Goal: Task Accomplishment & Management: Use online tool/utility

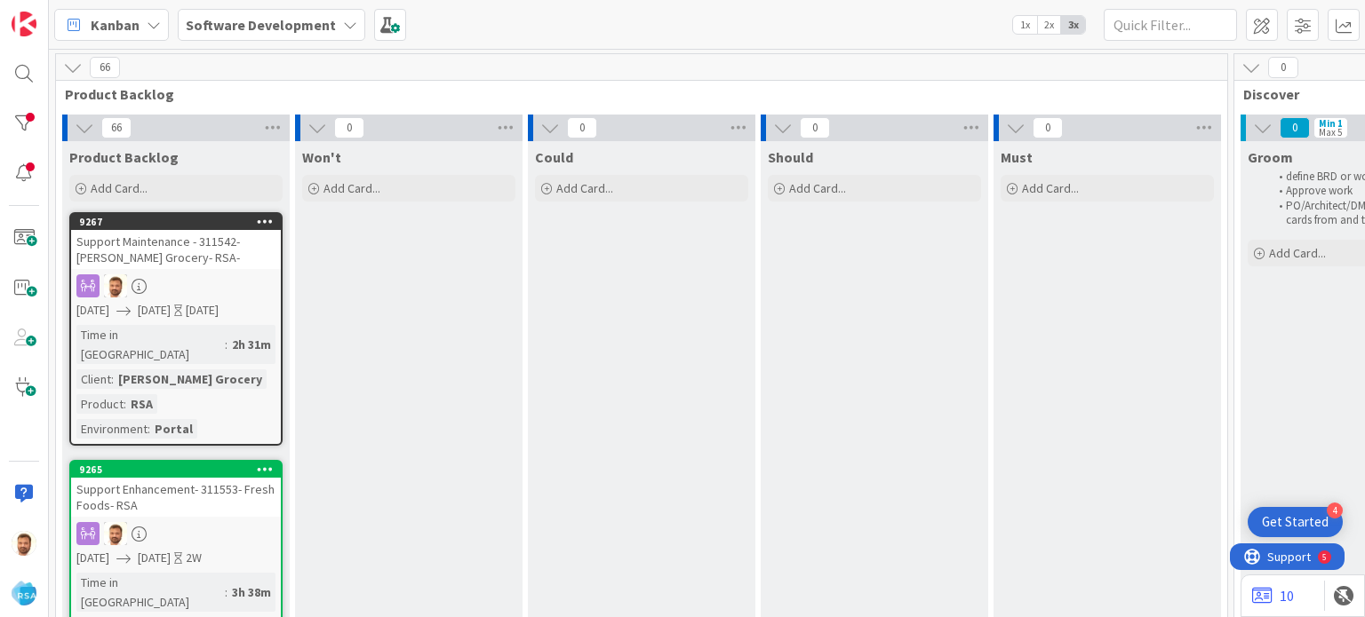
scroll to position [0, 1470]
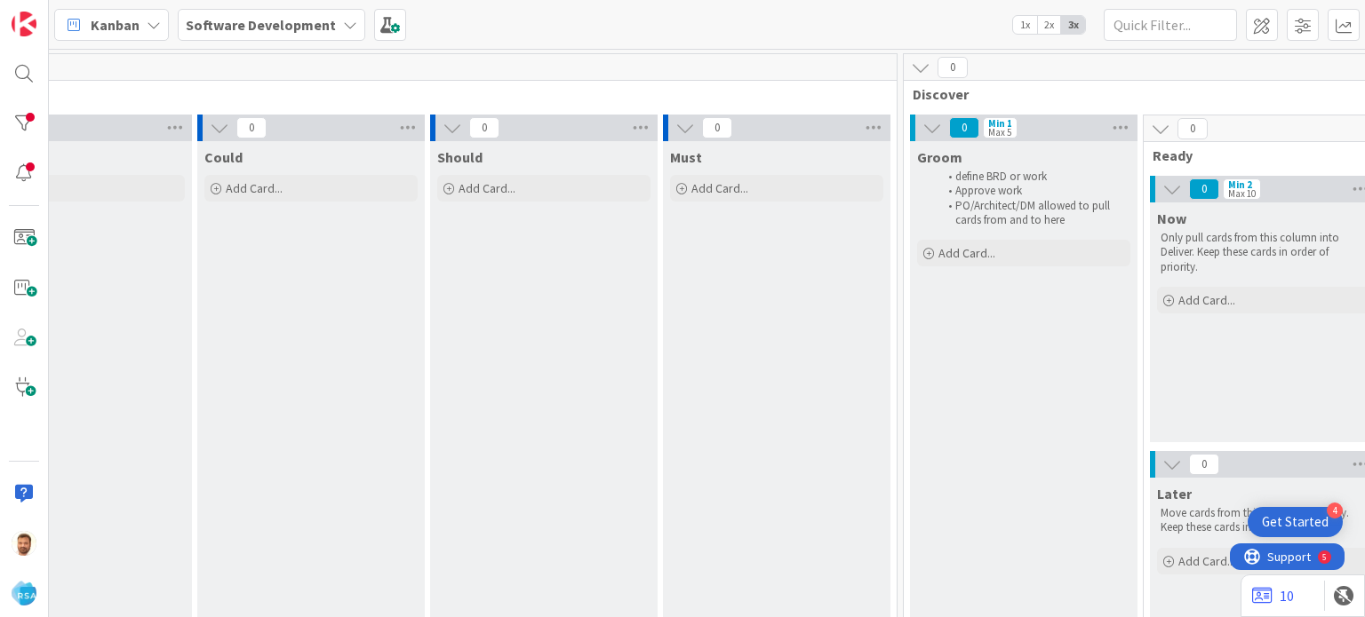
scroll to position [0, 0]
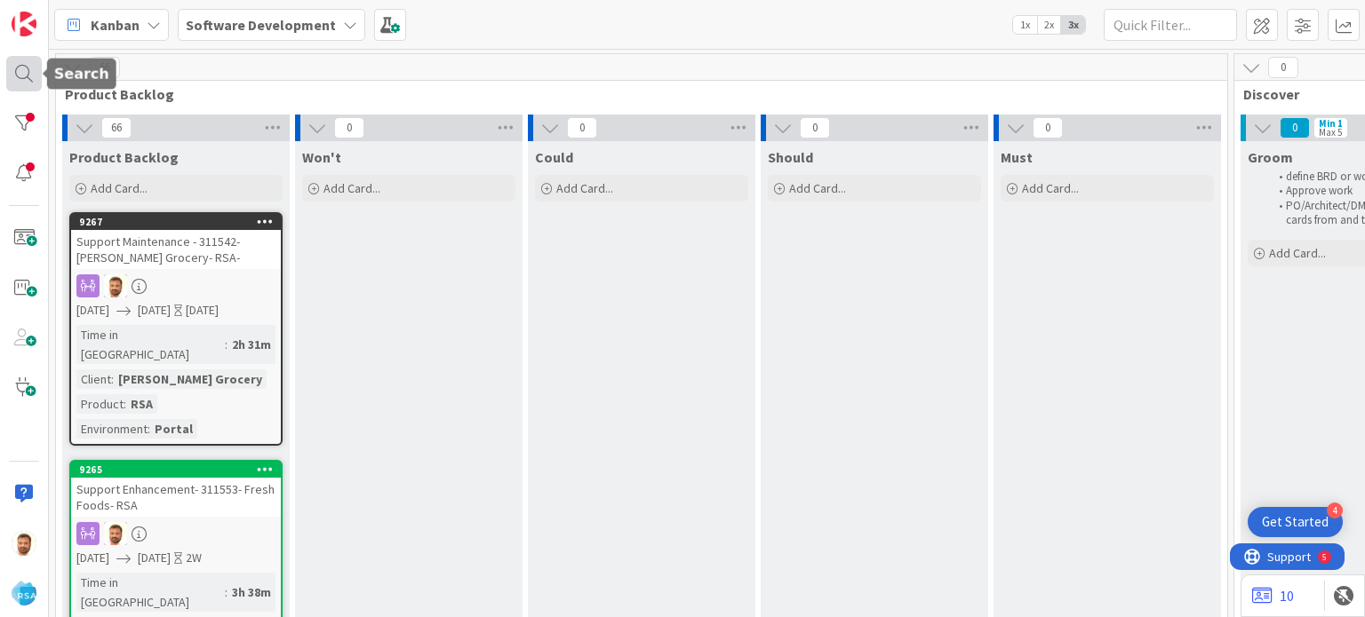
click at [36, 76] on div at bounding box center [24, 74] width 36 height 36
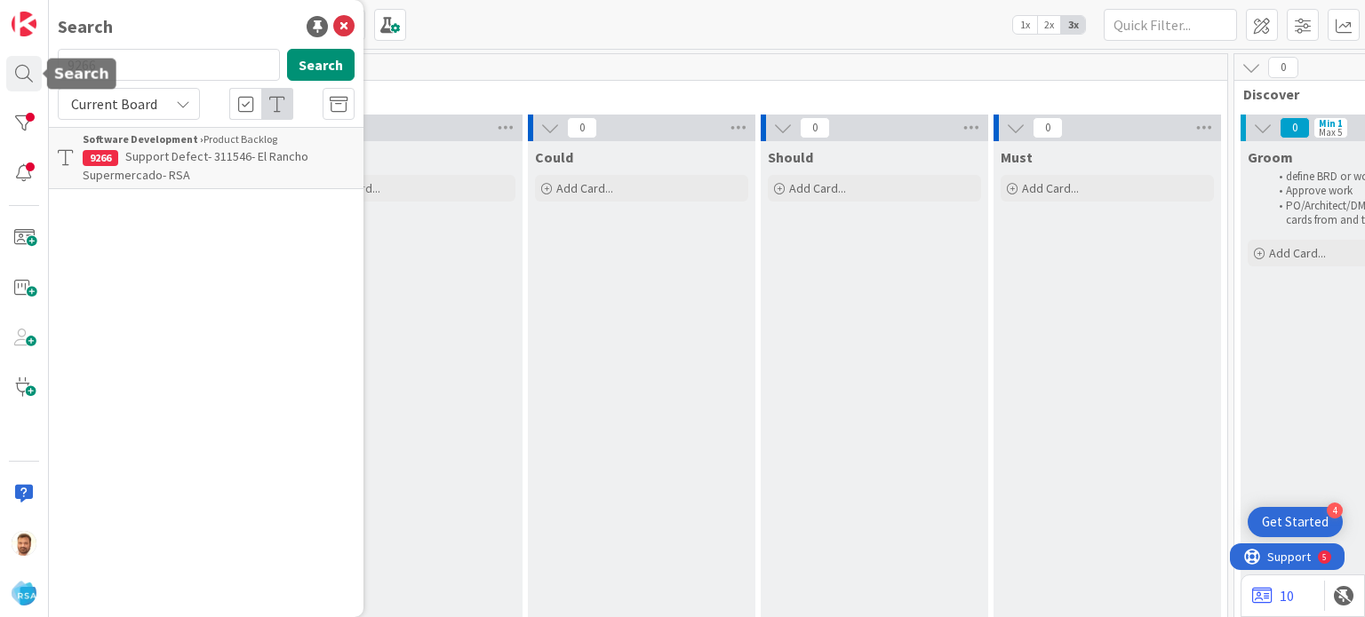
click at [131, 70] on input "9266" at bounding box center [169, 65] width 222 height 32
click at [197, 175] on p "Support Defect- 311546- El Rancho Supermercado- RSA" at bounding box center [219, 165] width 272 height 37
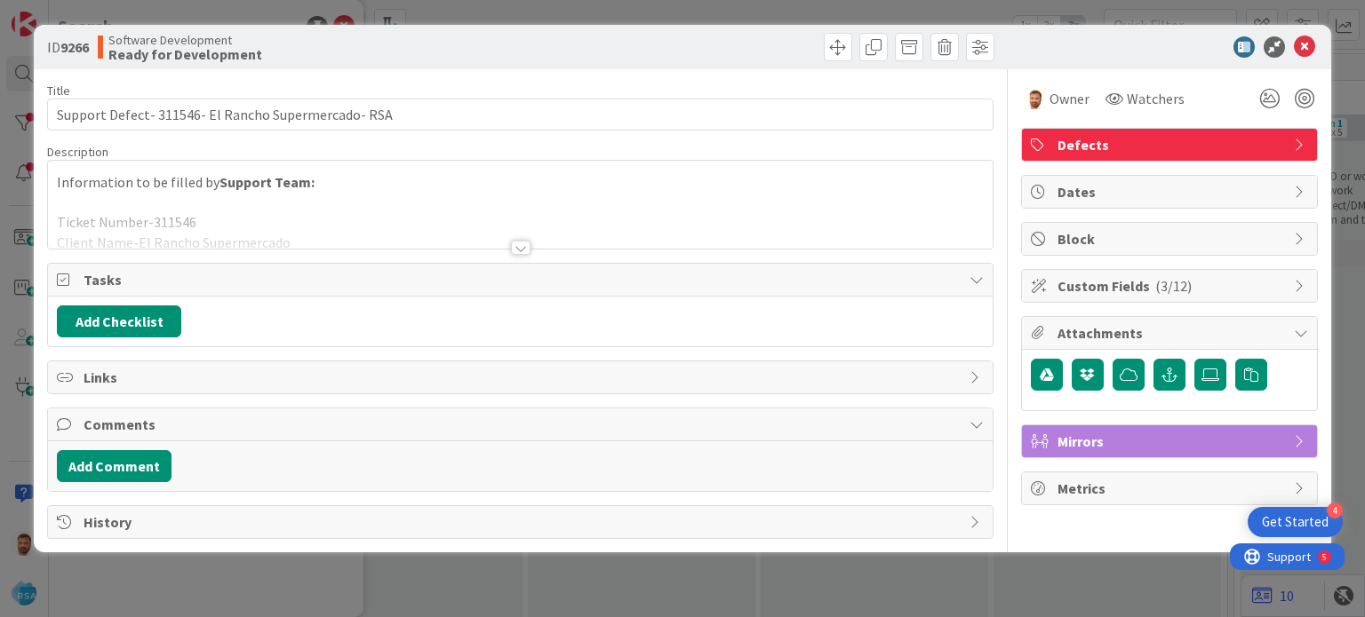
click at [1317, 41] on div "ID 9266 Software Development Ready for Development" at bounding box center [682, 47] width 1296 height 44
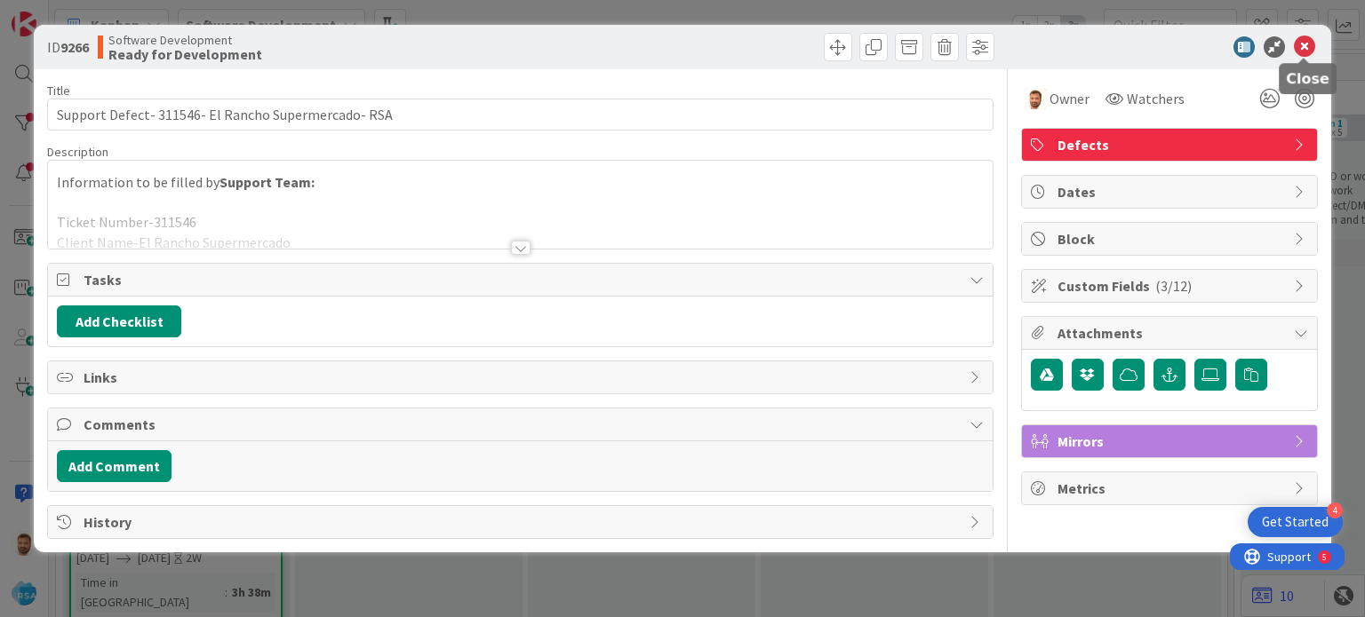
click at [1301, 50] on icon at bounding box center [1303, 46] width 21 height 21
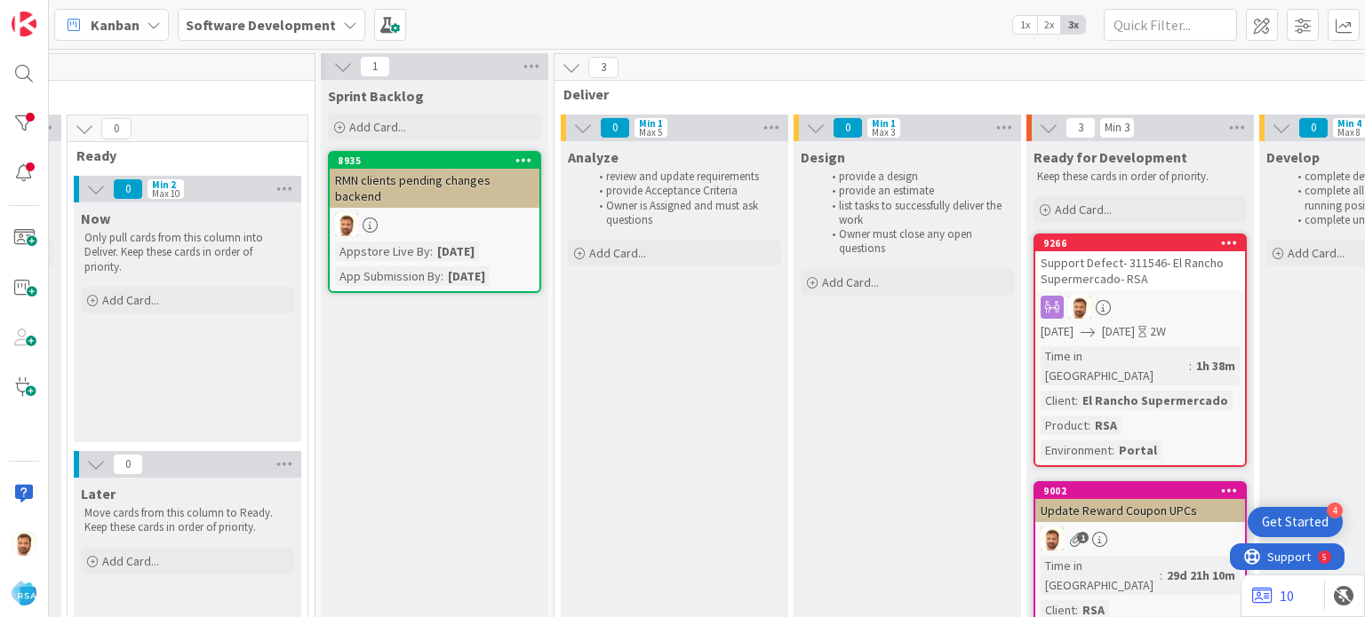
scroll to position [0, 1440]
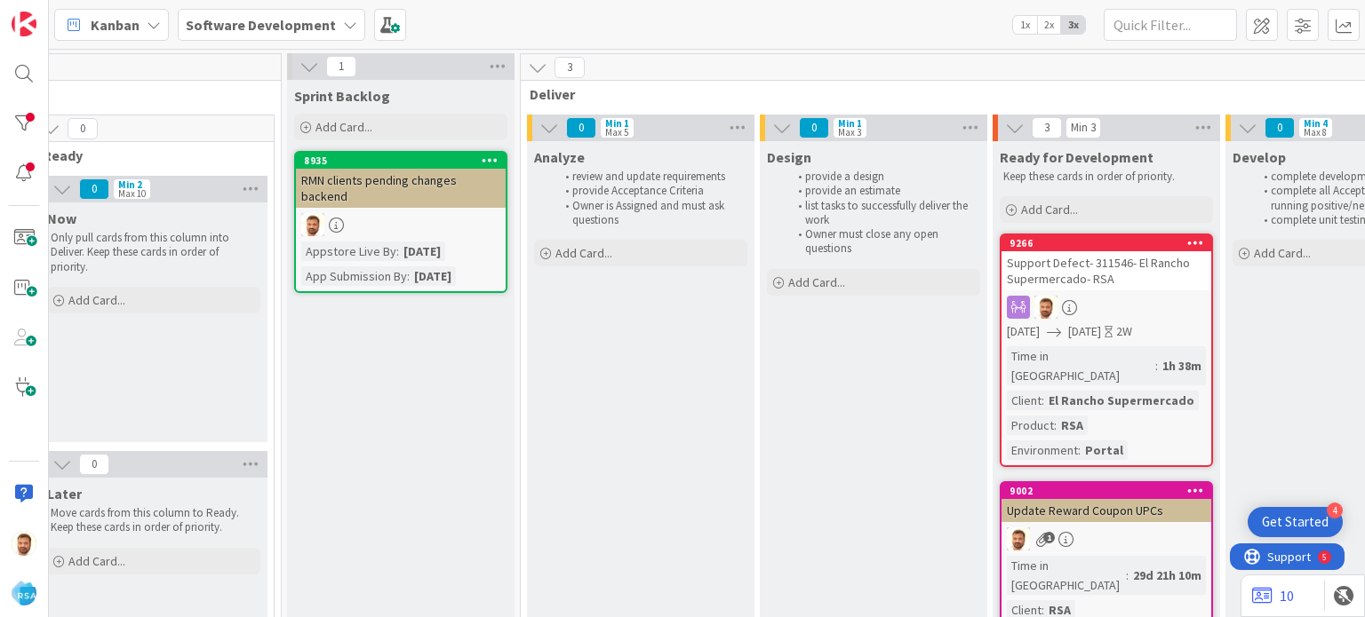
click at [1107, 269] on div "Support Defect- 311546- El Rancho Supermercado- RSA" at bounding box center [1106, 270] width 210 height 39
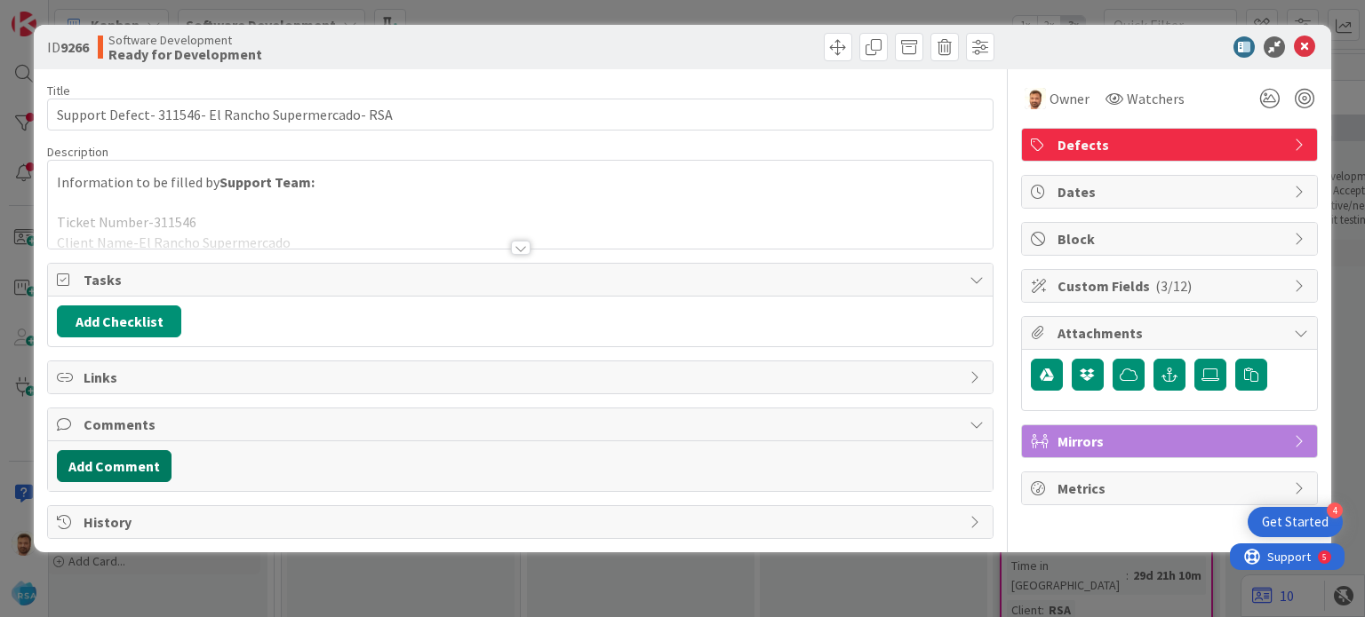
click at [159, 455] on button "Add Comment" at bounding box center [114, 466] width 115 height 32
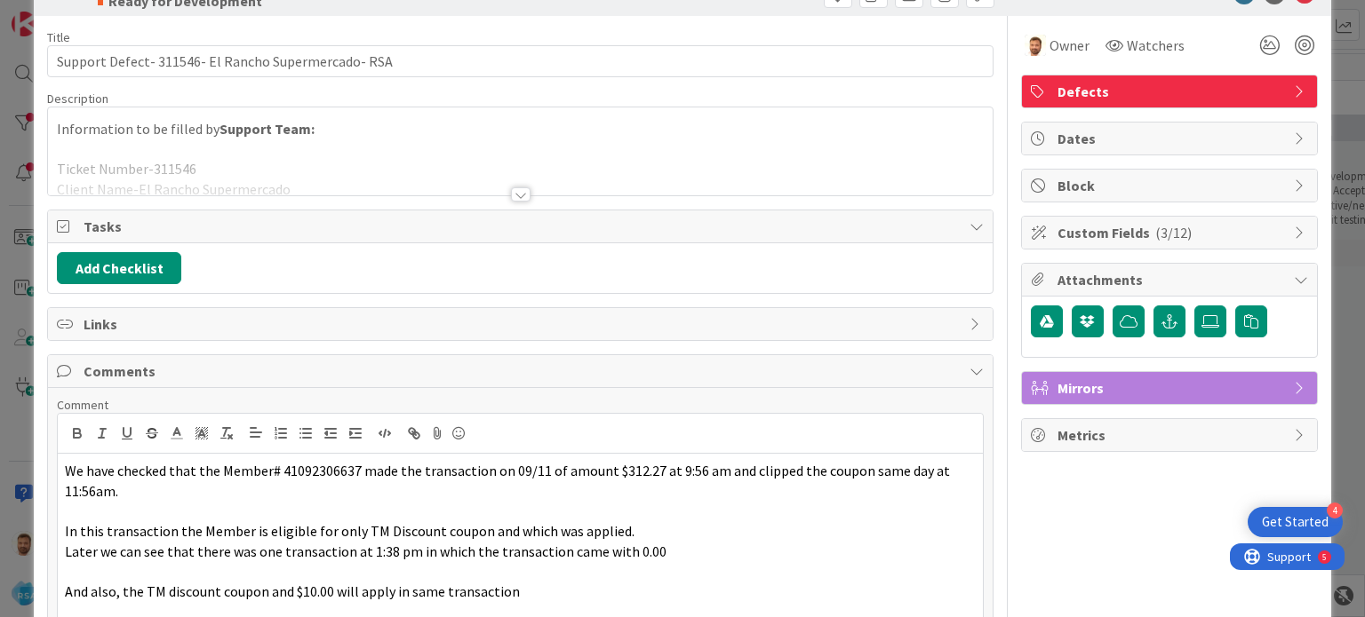
scroll to position [187, 0]
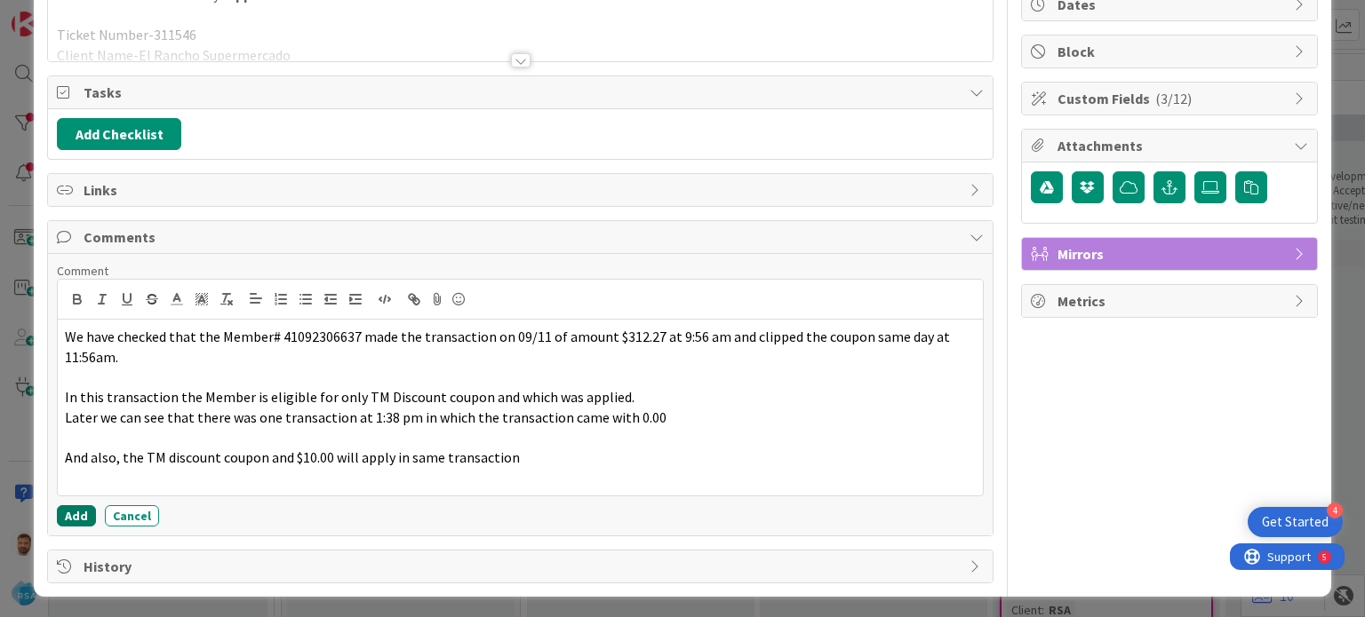
click at [89, 509] on button "Add" at bounding box center [76, 515] width 39 height 21
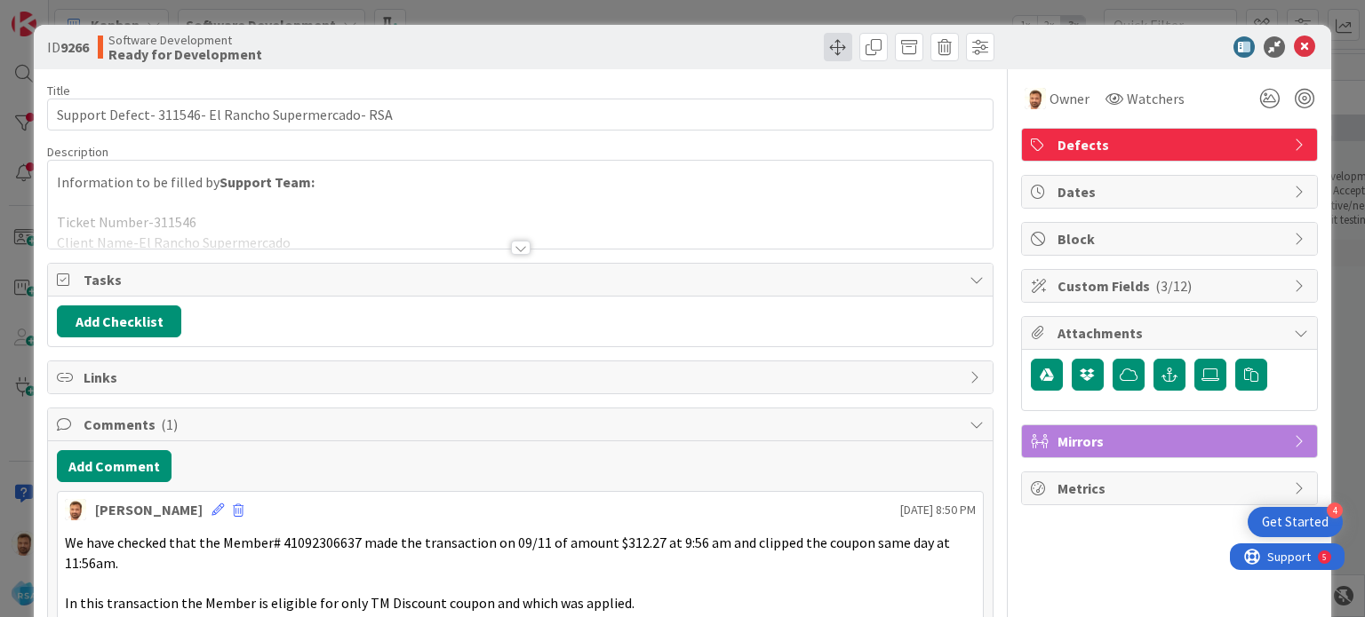
click at [824, 50] on span at bounding box center [838, 47] width 28 height 28
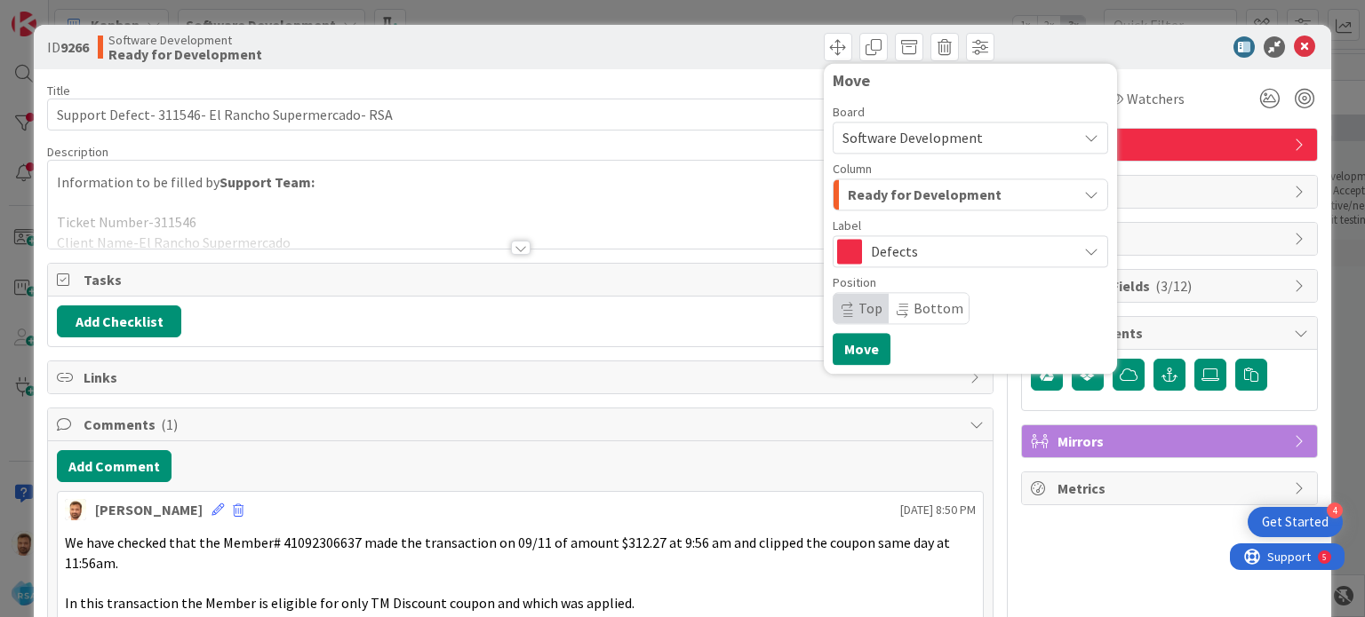
click at [877, 202] on span "Ready for Development" at bounding box center [924, 194] width 154 height 23
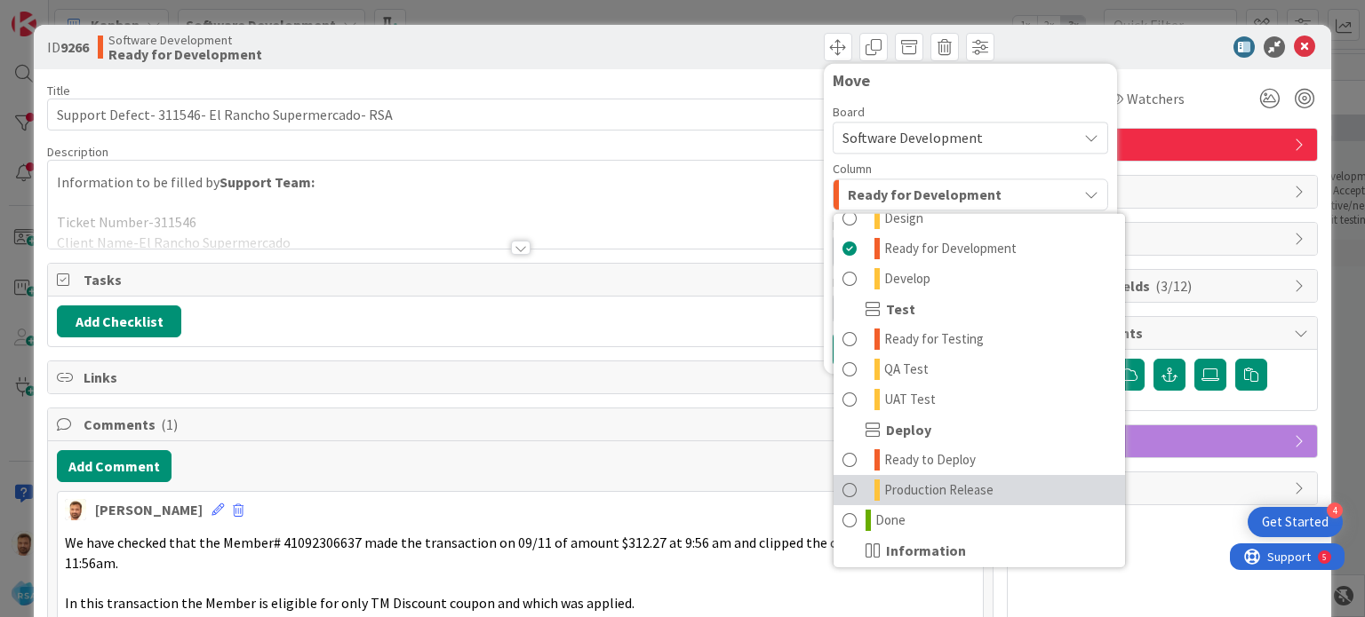
scroll to position [442, 0]
click at [869, 502] on link "Production Release" at bounding box center [978, 488] width 291 height 30
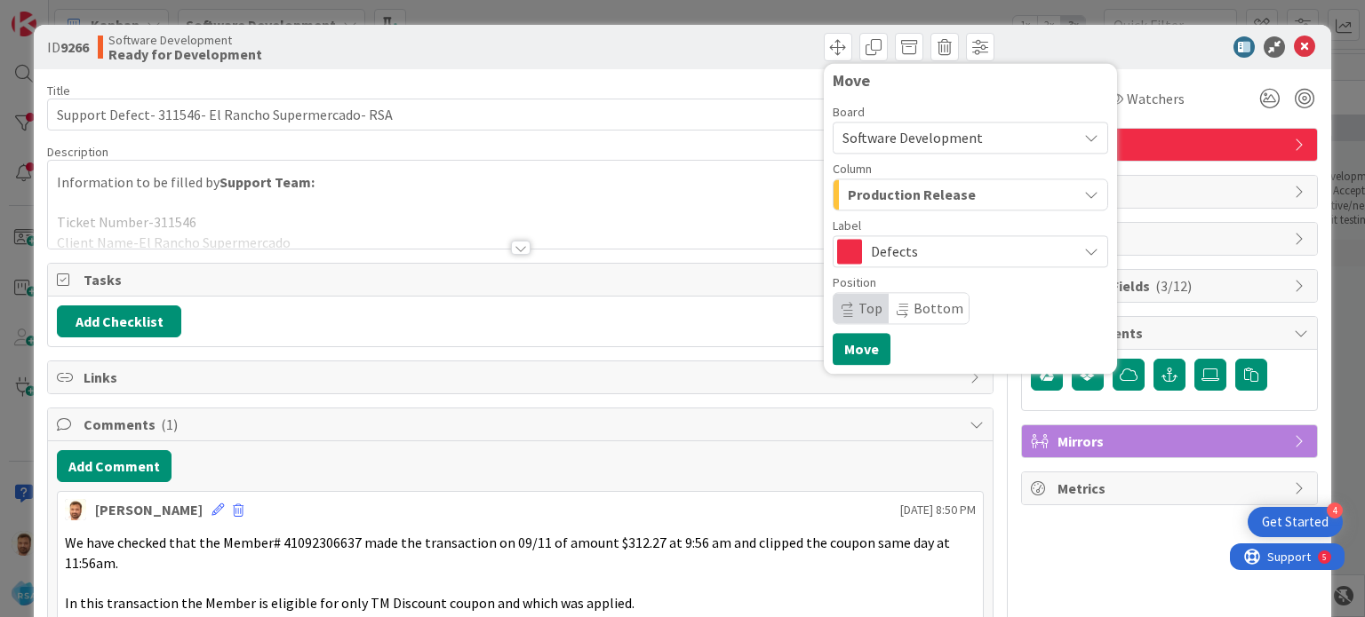
click at [881, 189] on span "Production Release" at bounding box center [911, 194] width 128 height 23
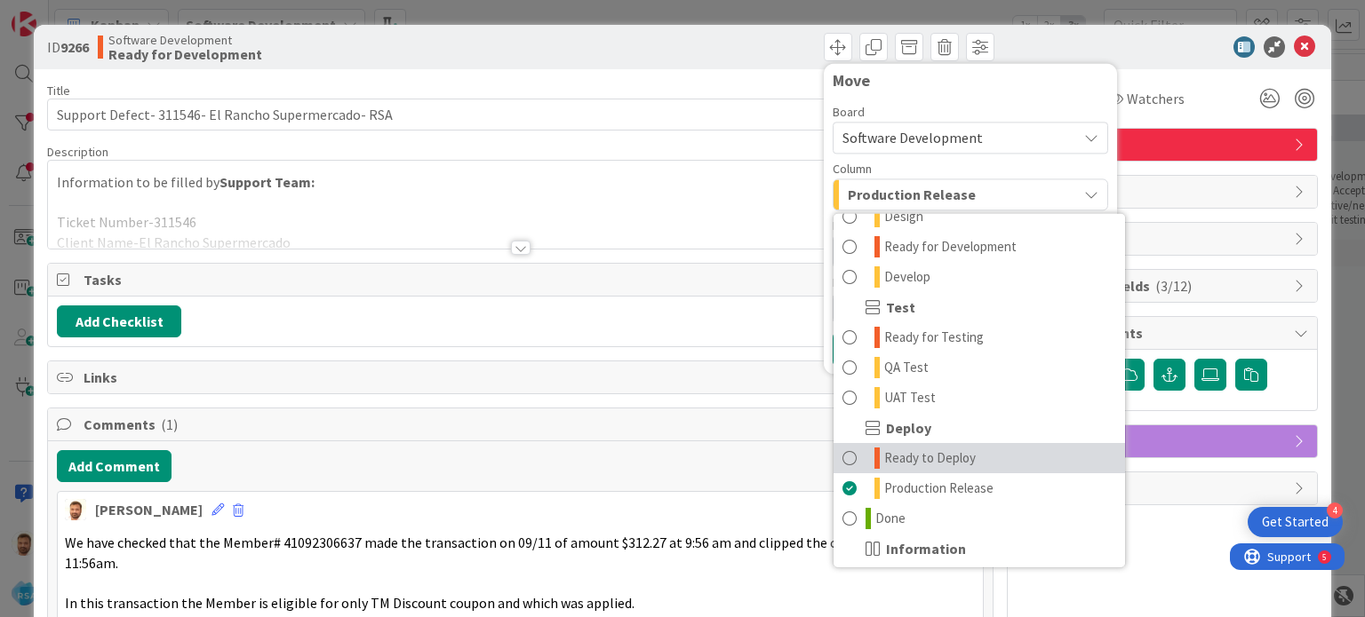
scroll to position [505, 0]
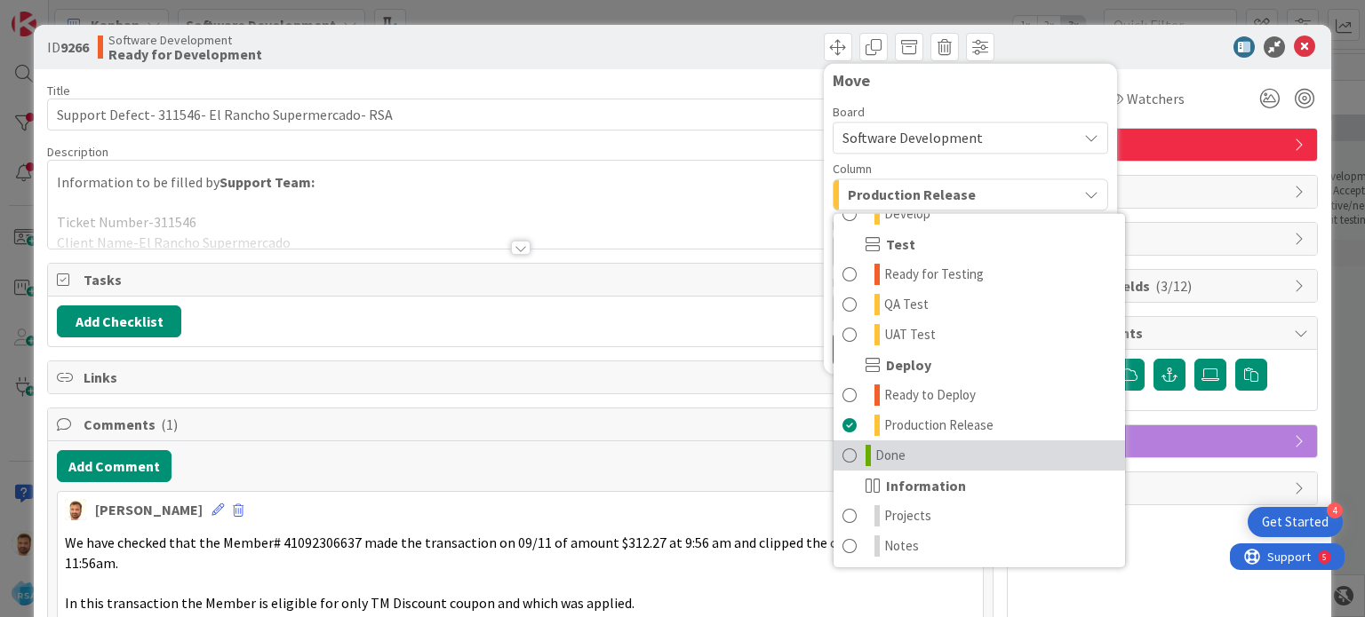
click at [903, 446] on link "Done" at bounding box center [978, 456] width 291 height 30
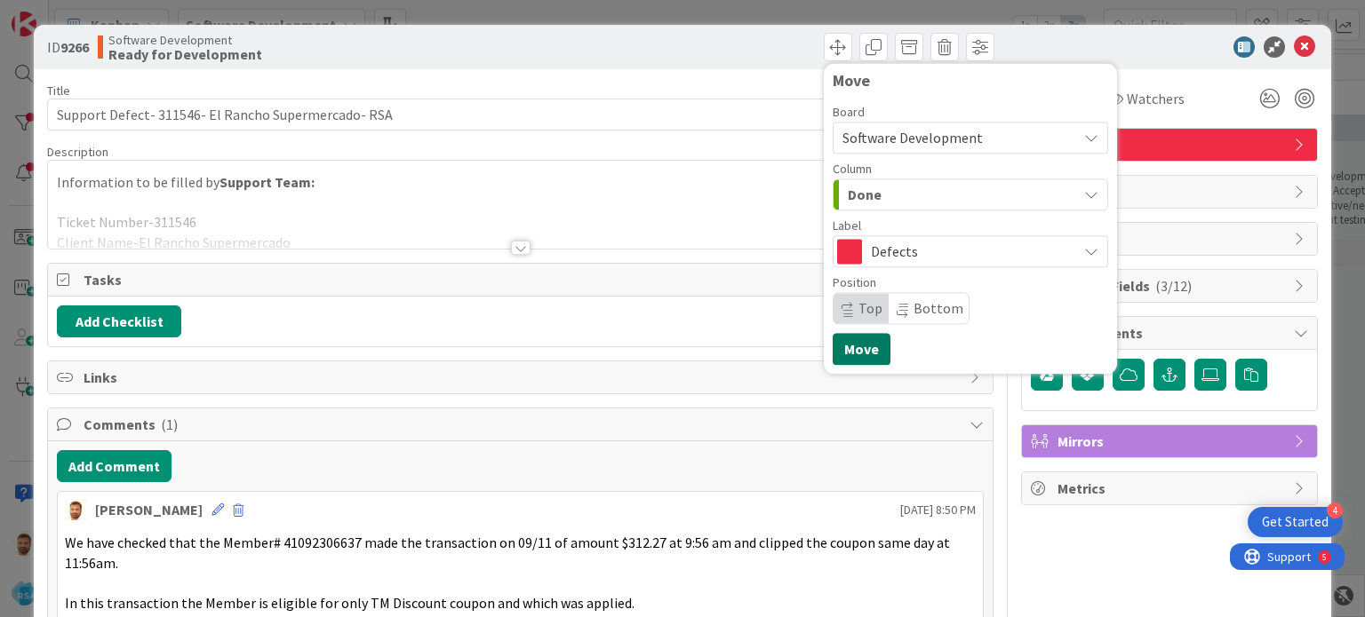
click at [856, 350] on button "Move" at bounding box center [861, 349] width 58 height 32
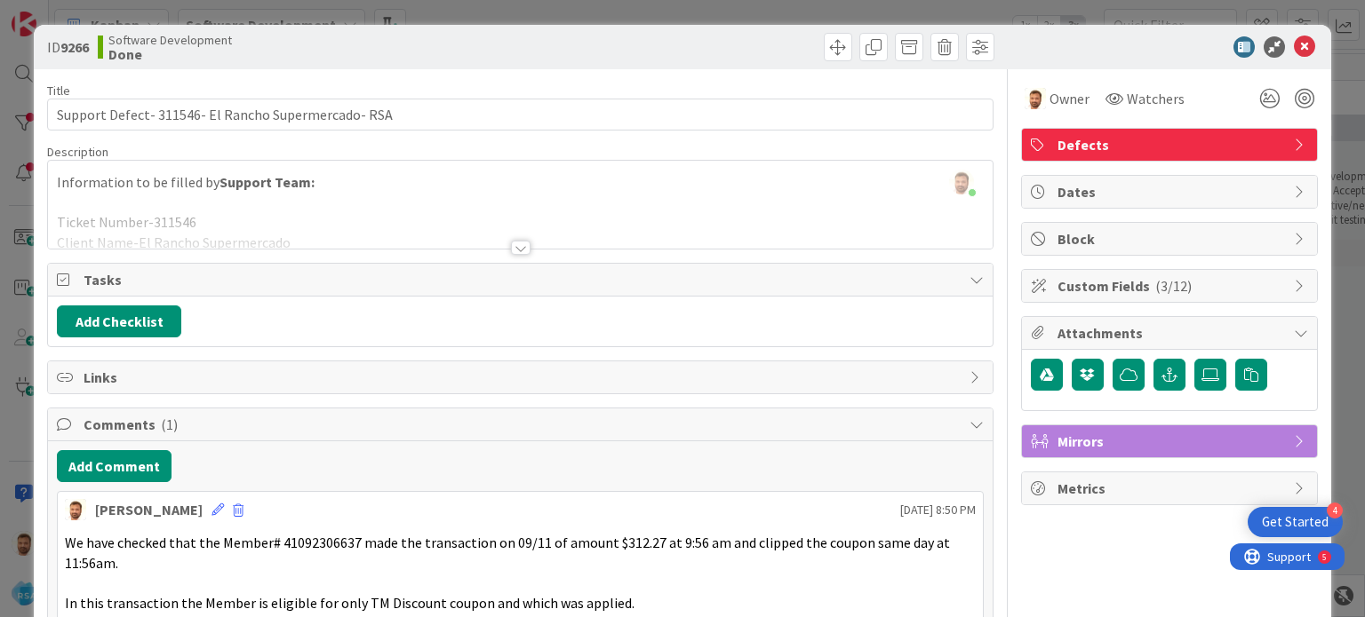
click at [1293, 51] on icon at bounding box center [1303, 46] width 21 height 21
